Goal: Navigation & Orientation: Find specific page/section

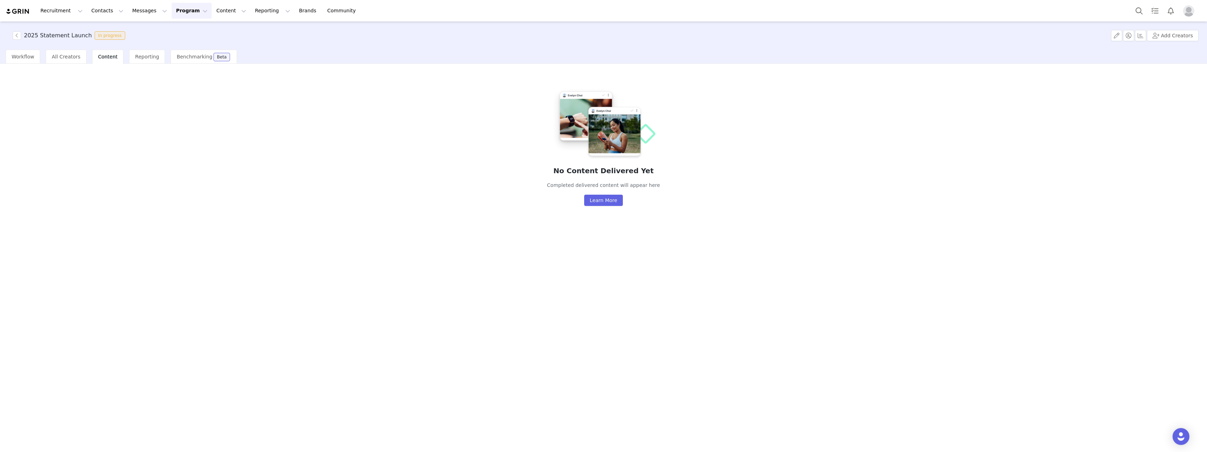
click at [106, 59] on span "Content" at bounding box center [108, 57] width 20 height 6
click at [64, 56] on span "All Creators" at bounding box center [66, 57] width 28 height 6
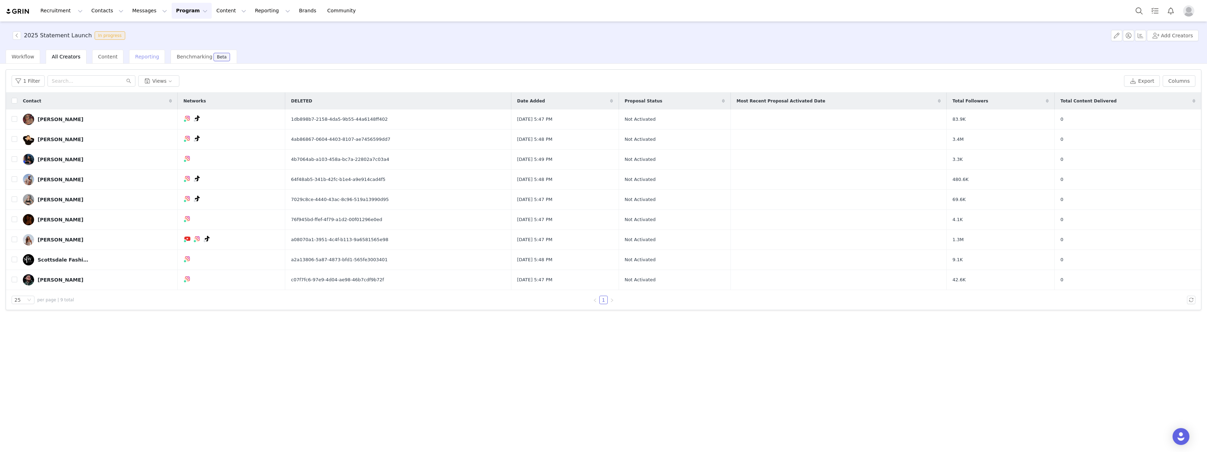
click at [142, 59] on span "Reporting" at bounding box center [147, 57] width 24 height 6
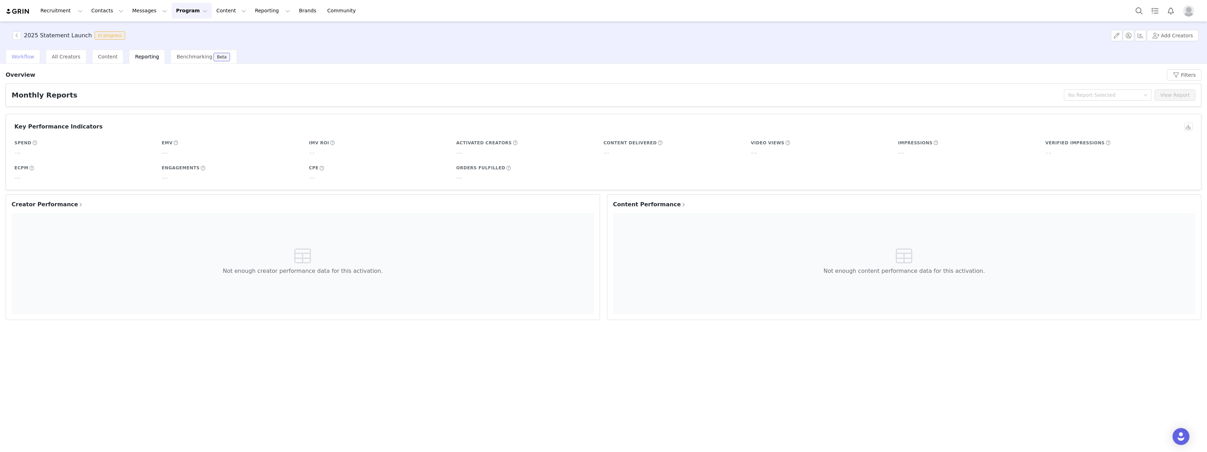
click at [31, 57] on span "Workflow" at bounding box center [23, 57] width 23 height 6
